Goal: Navigation & Orientation: Find specific page/section

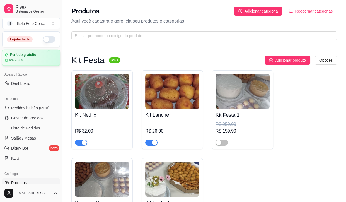
click at [27, 58] on div "até 26/09" at bounding box center [31, 60] width 52 height 4
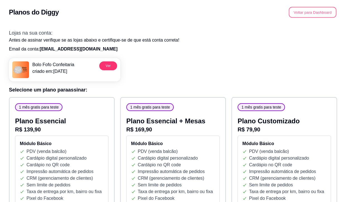
click at [301, 15] on button "Voltar para Dashboard" at bounding box center [313, 12] width 48 height 11
